Goal: Navigation & Orientation: Find specific page/section

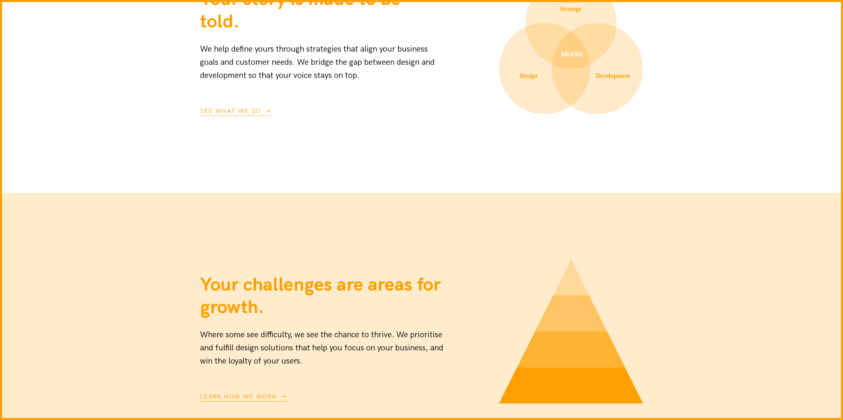
scroll to position [796, 0]
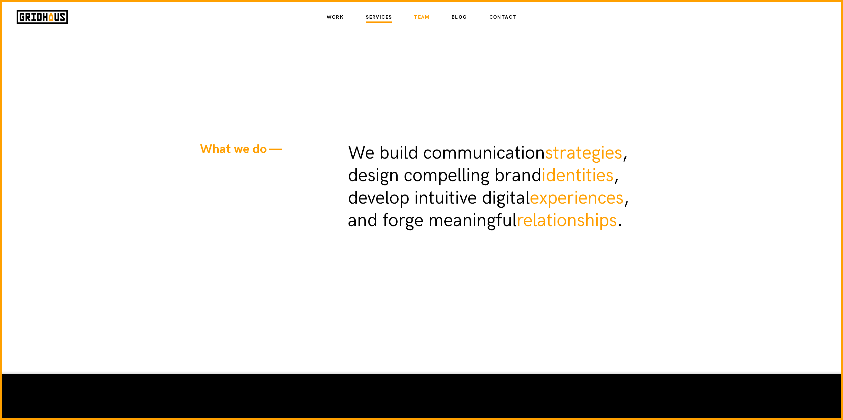
click at [421, 16] on link "Team" at bounding box center [422, 17] width 16 height 12
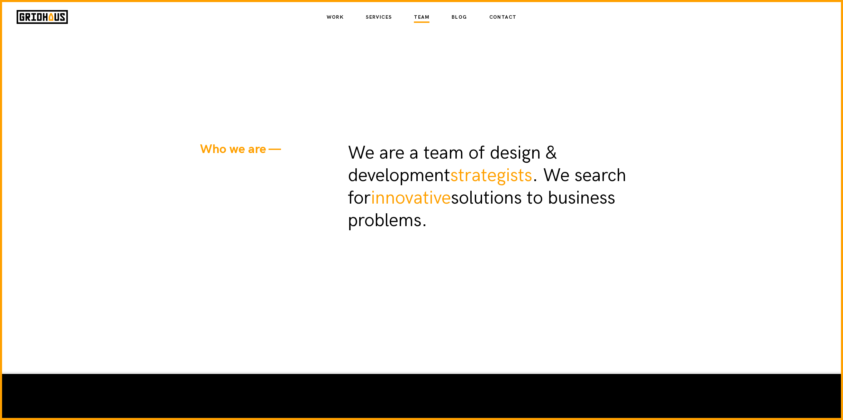
click at [355, 18] on ul "Work Services Team Blog Contact" at bounding box center [422, 17] width 212 height 6
click at [339, 17] on link "Work" at bounding box center [335, 17] width 17 height 12
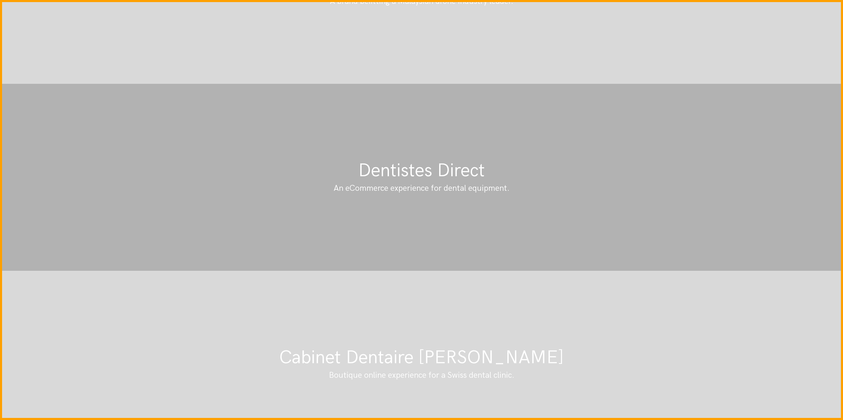
scroll to position [1039, 0]
